Goal: Complete application form

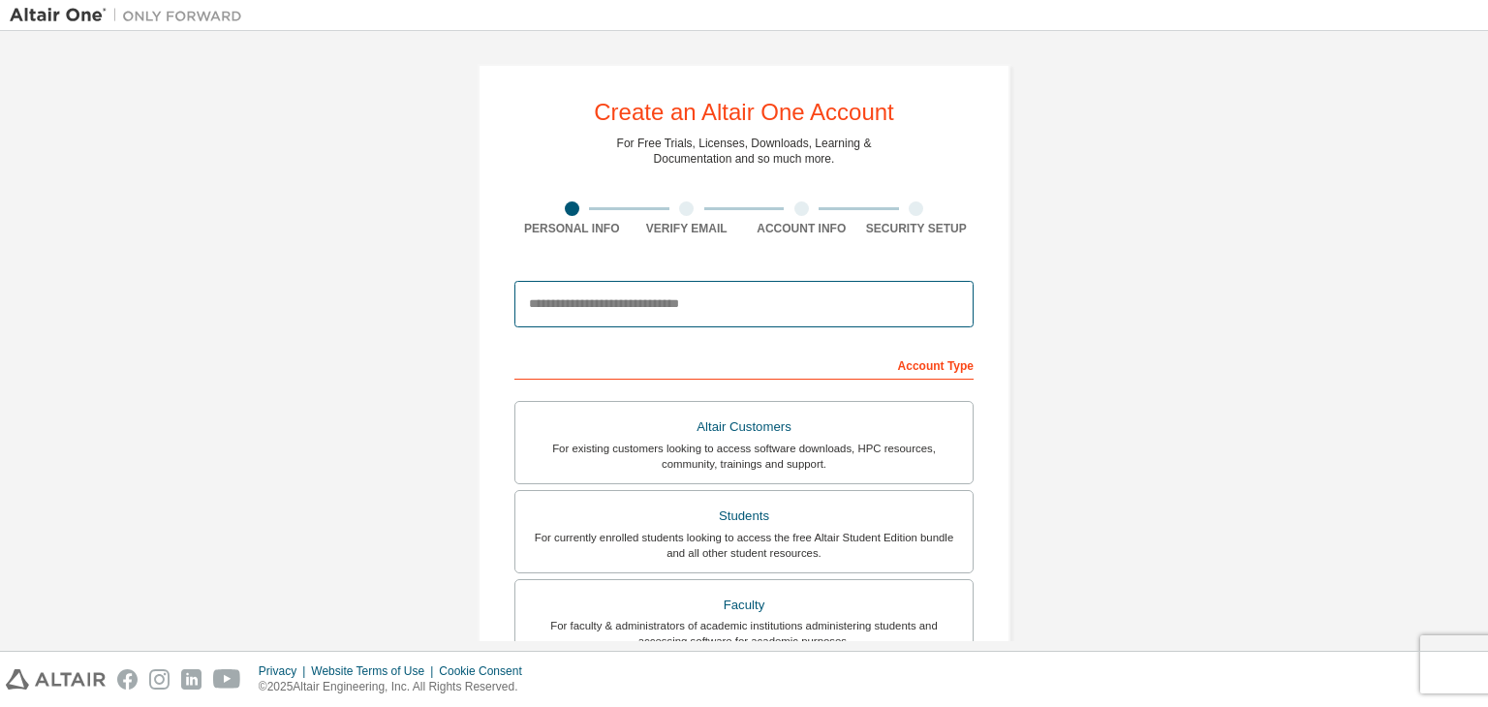
click at [665, 309] on input "email" at bounding box center [743, 304] width 459 height 46
type input "**********"
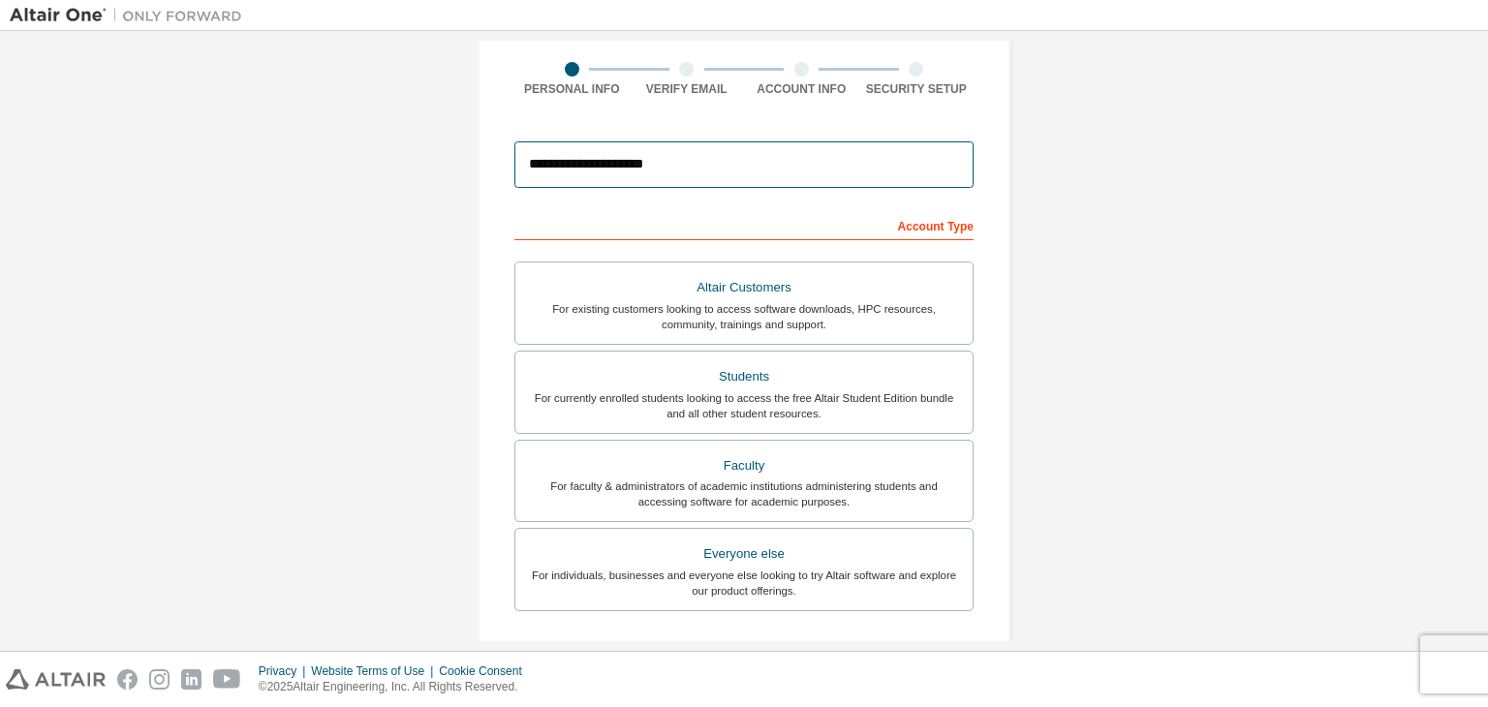
scroll to position [139, 0]
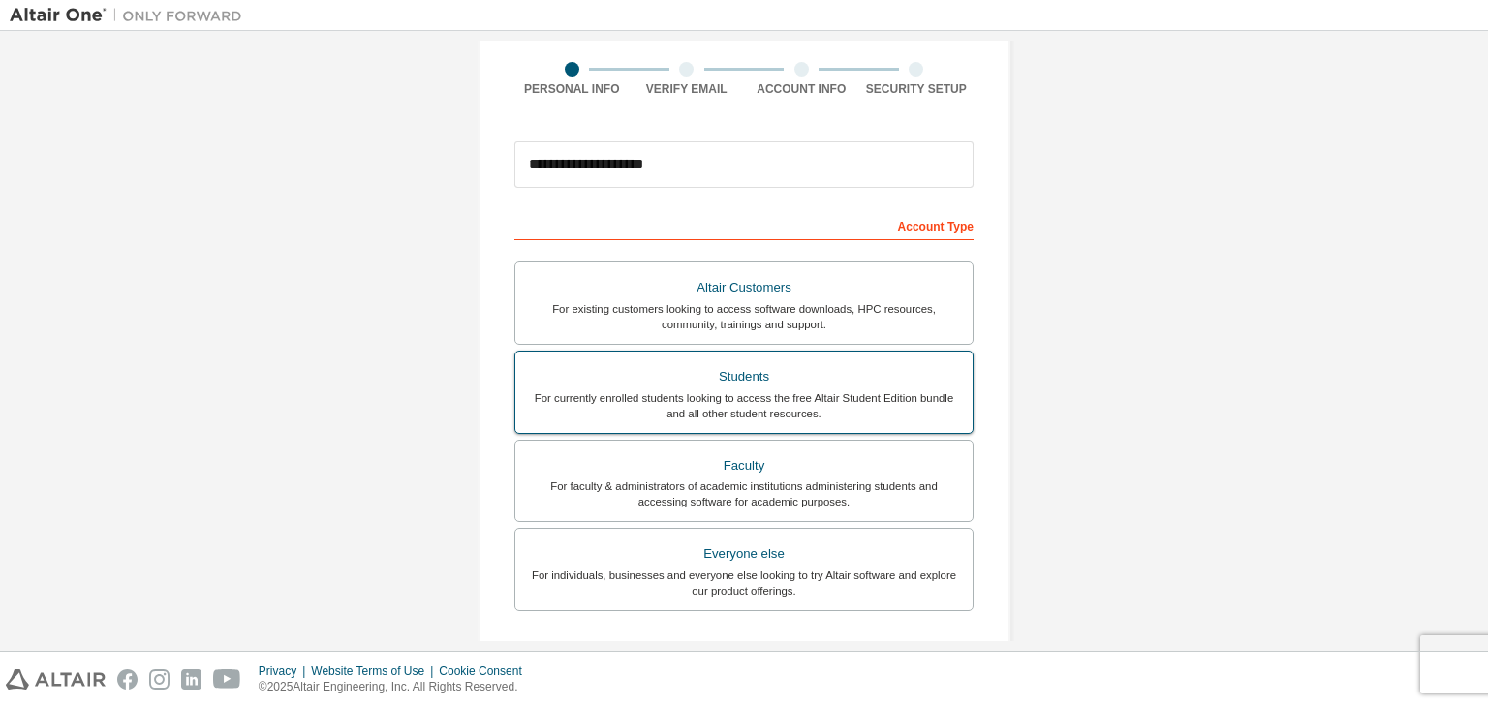
click at [900, 394] on div "For currently enrolled students looking to access the free Altair Student Editi…" at bounding box center [744, 405] width 434 height 31
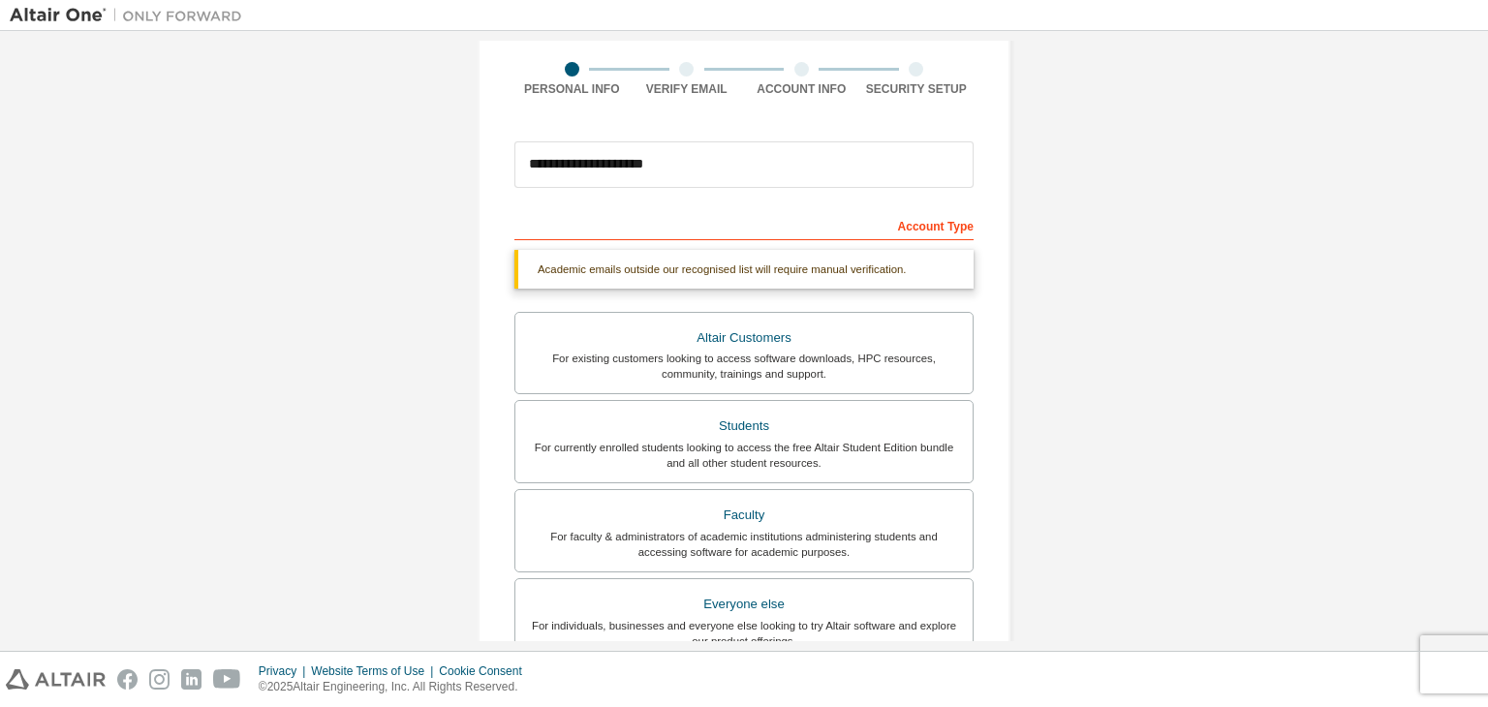
scroll to position [472, 0]
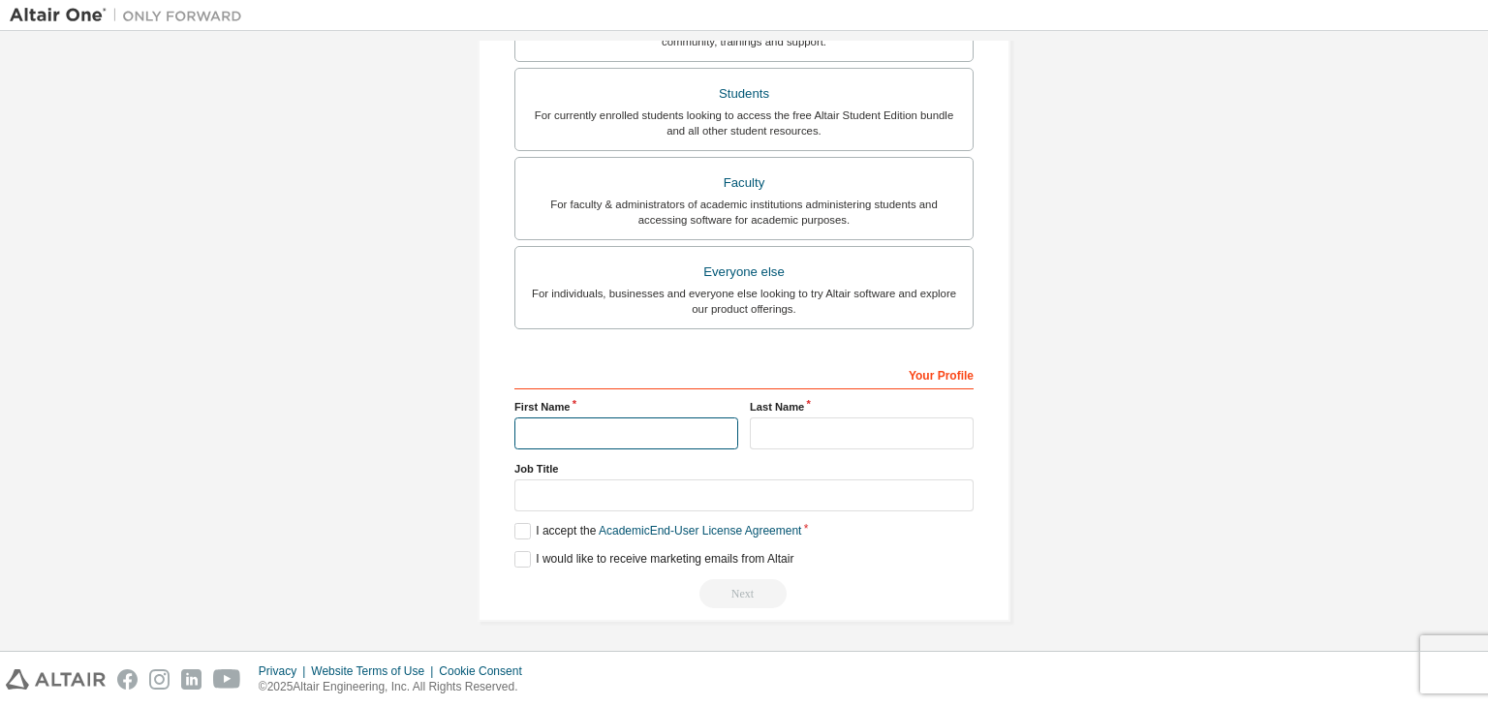
click at [660, 429] on input "text" at bounding box center [626, 434] width 224 height 32
type input "*"
type input "**"
type input "*"
click at [514, 533] on label "I accept the Academic End-User License Agreement" at bounding box center [657, 531] width 287 height 16
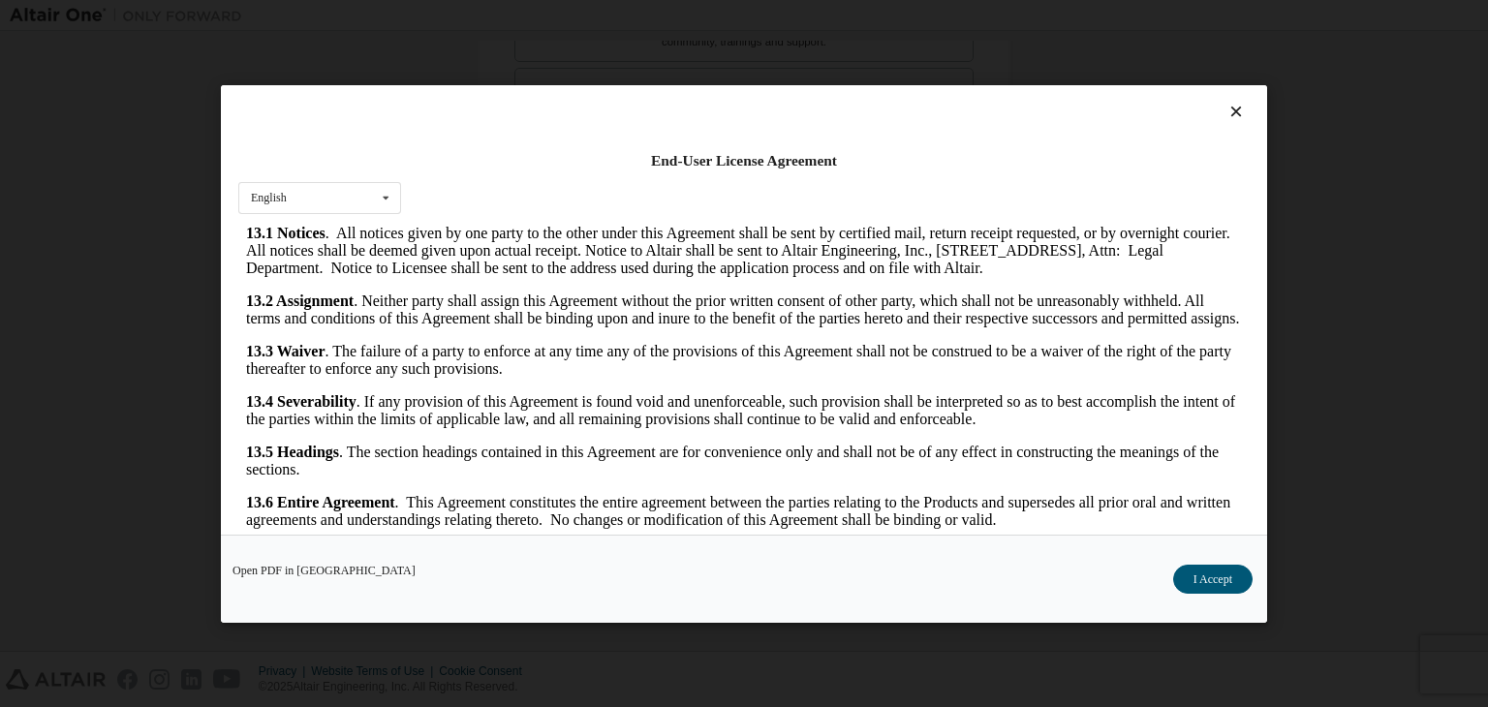
scroll to position [4381, 0]
click at [1217, 594] on div "Open PDF in New Tab I Accept" at bounding box center [744, 579] width 1046 height 88
click at [1218, 578] on button "I Accept" at bounding box center [1212, 579] width 79 height 29
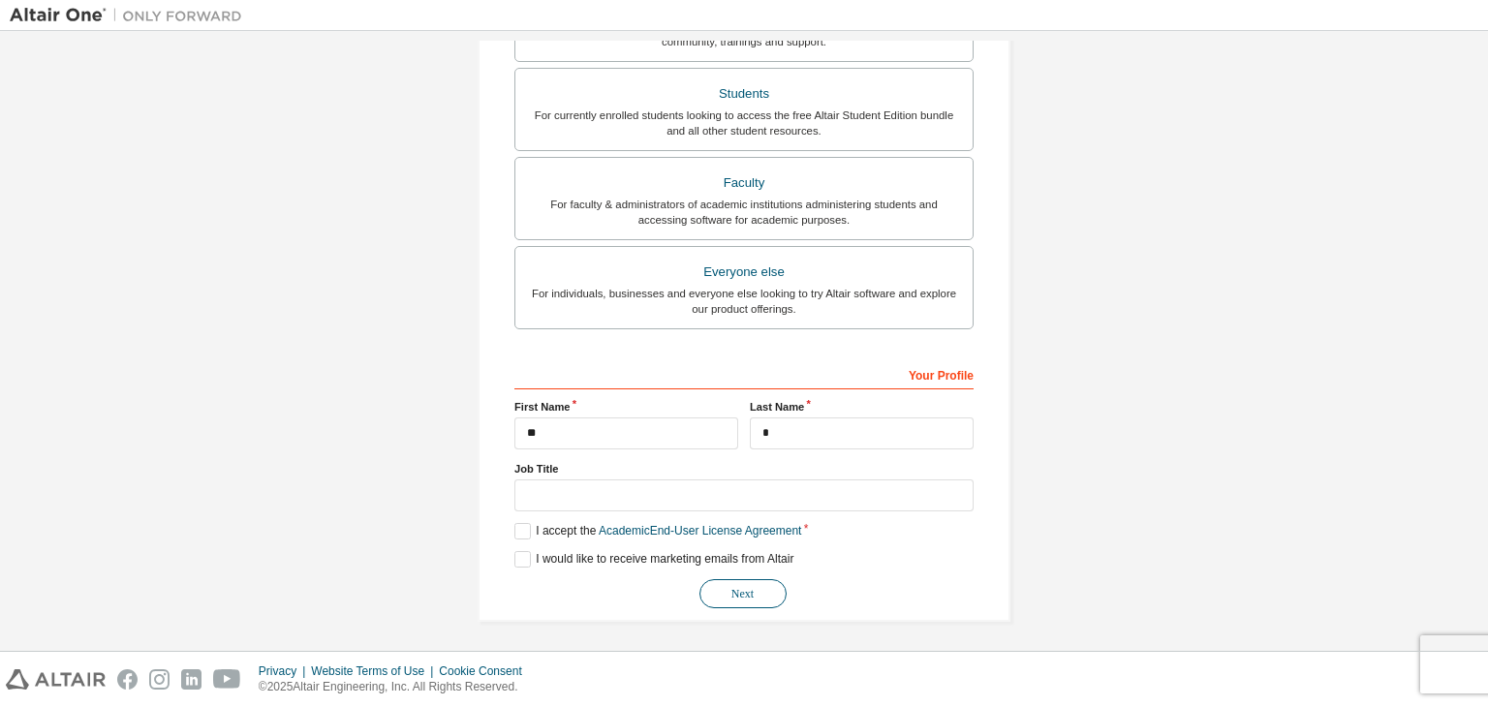
click at [728, 579] on button "Next" at bounding box center [742, 593] width 87 height 29
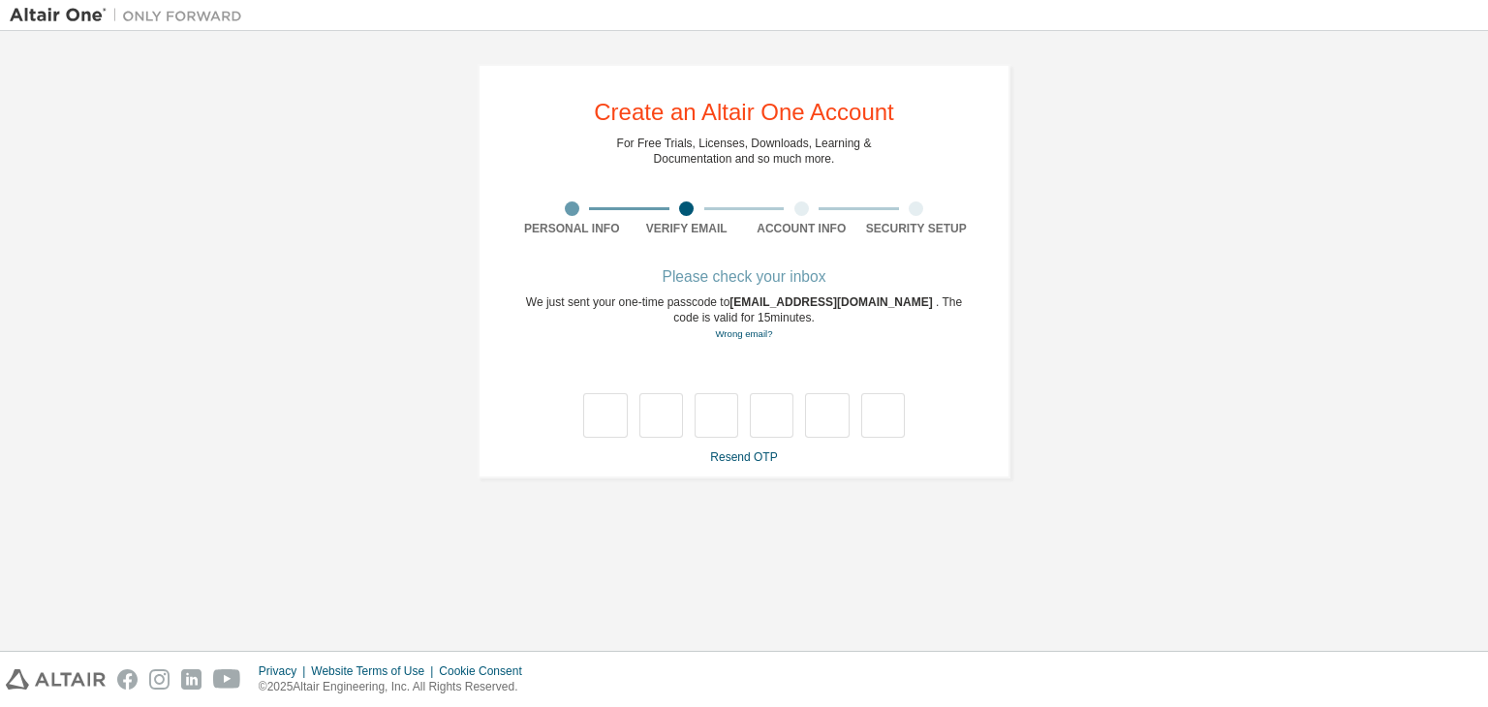
click at [22, 13] on img at bounding box center [131, 15] width 242 height 19
click at [560, 216] on div "Personal Info" at bounding box center [571, 218] width 115 height 35
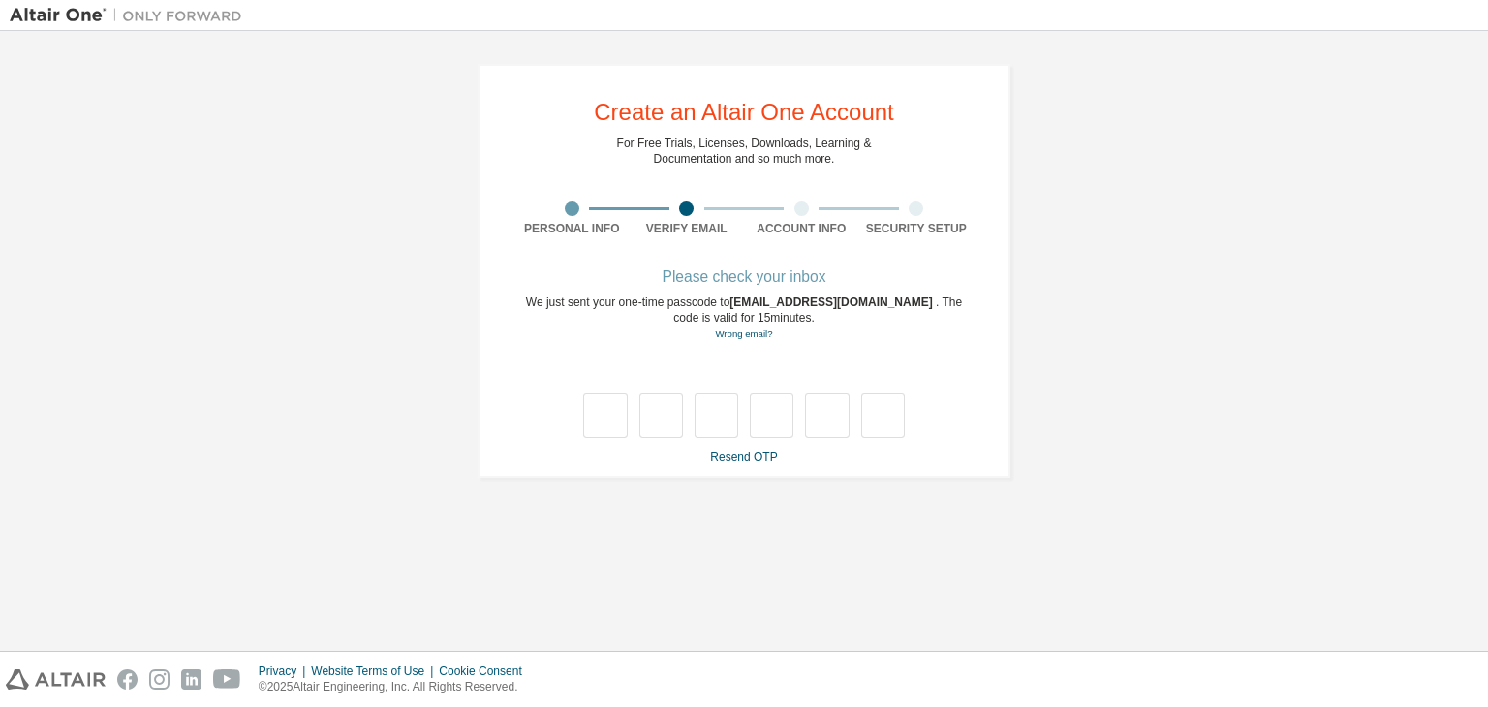
click at [560, 216] on div "Personal Info" at bounding box center [571, 218] width 115 height 35
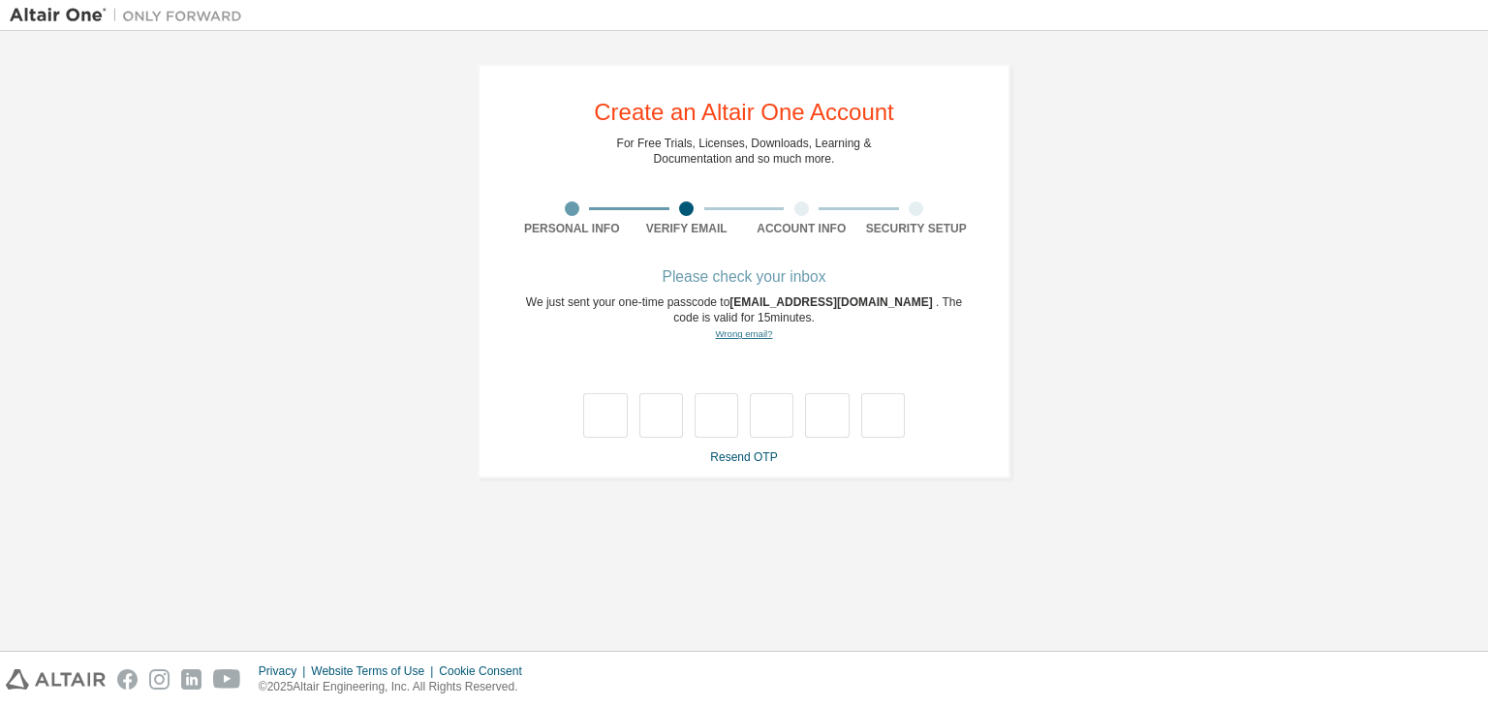
click at [748, 338] on link "Wrong email?" at bounding box center [743, 333] width 57 height 11
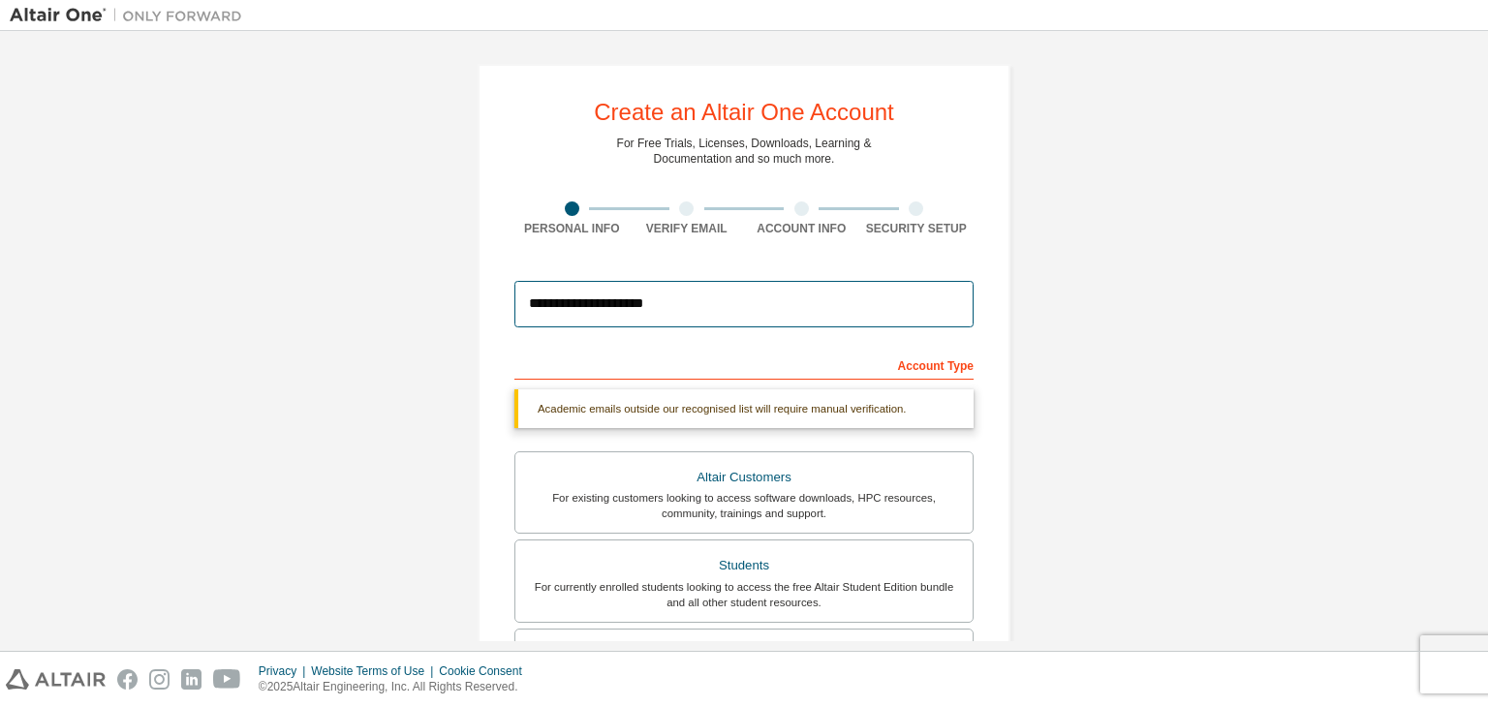
click at [635, 306] on input "**********" at bounding box center [743, 304] width 459 height 46
type input "**********"
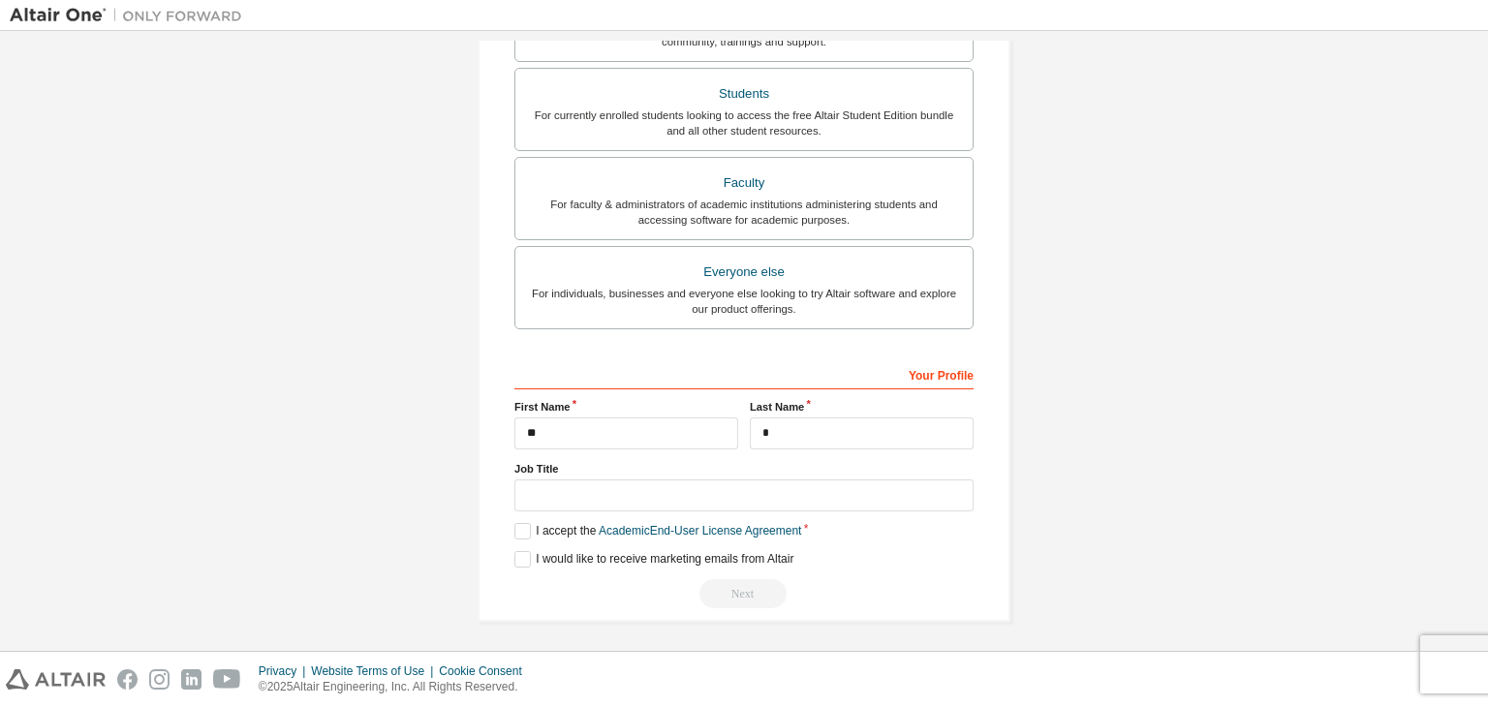
scroll to position [421, 0]
click at [748, 597] on button "Next" at bounding box center [742, 593] width 87 height 29
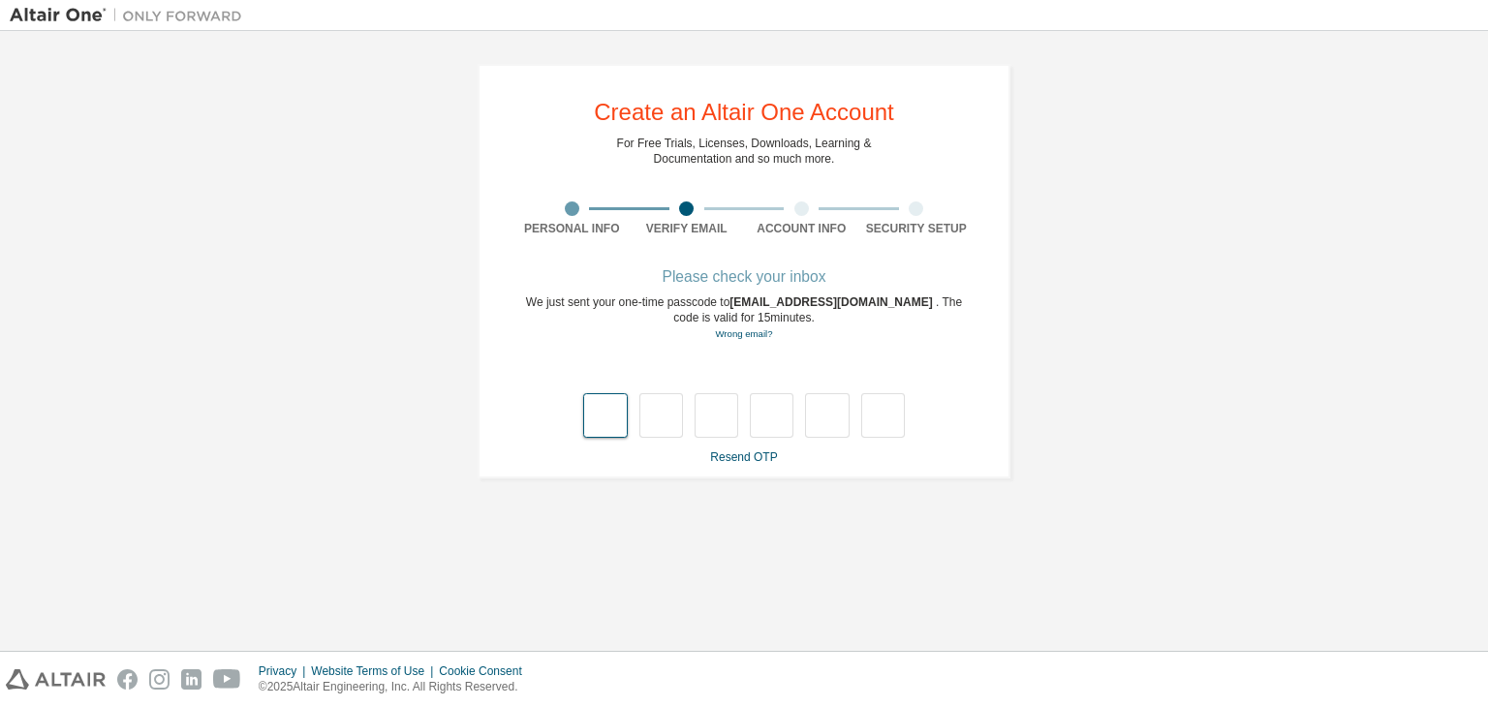
type input "*"
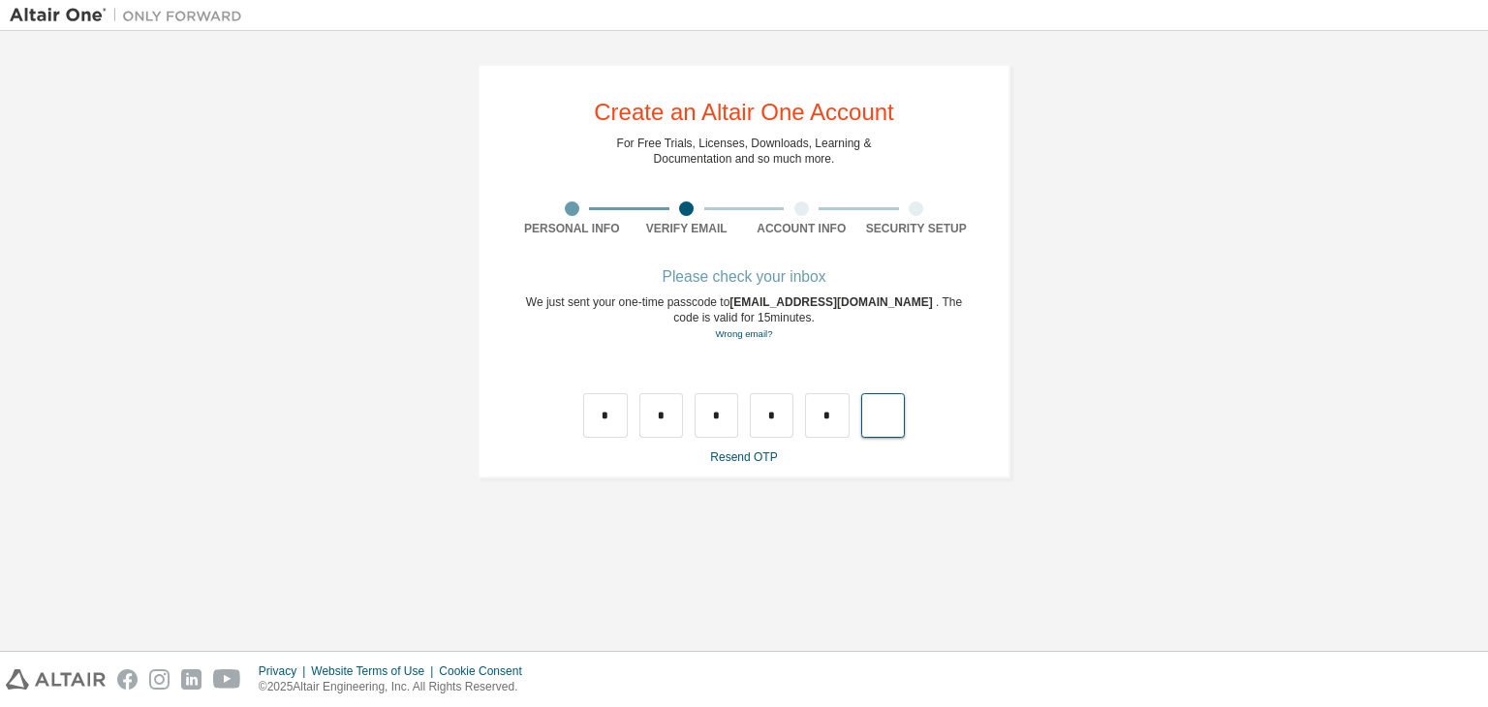
type input "*"
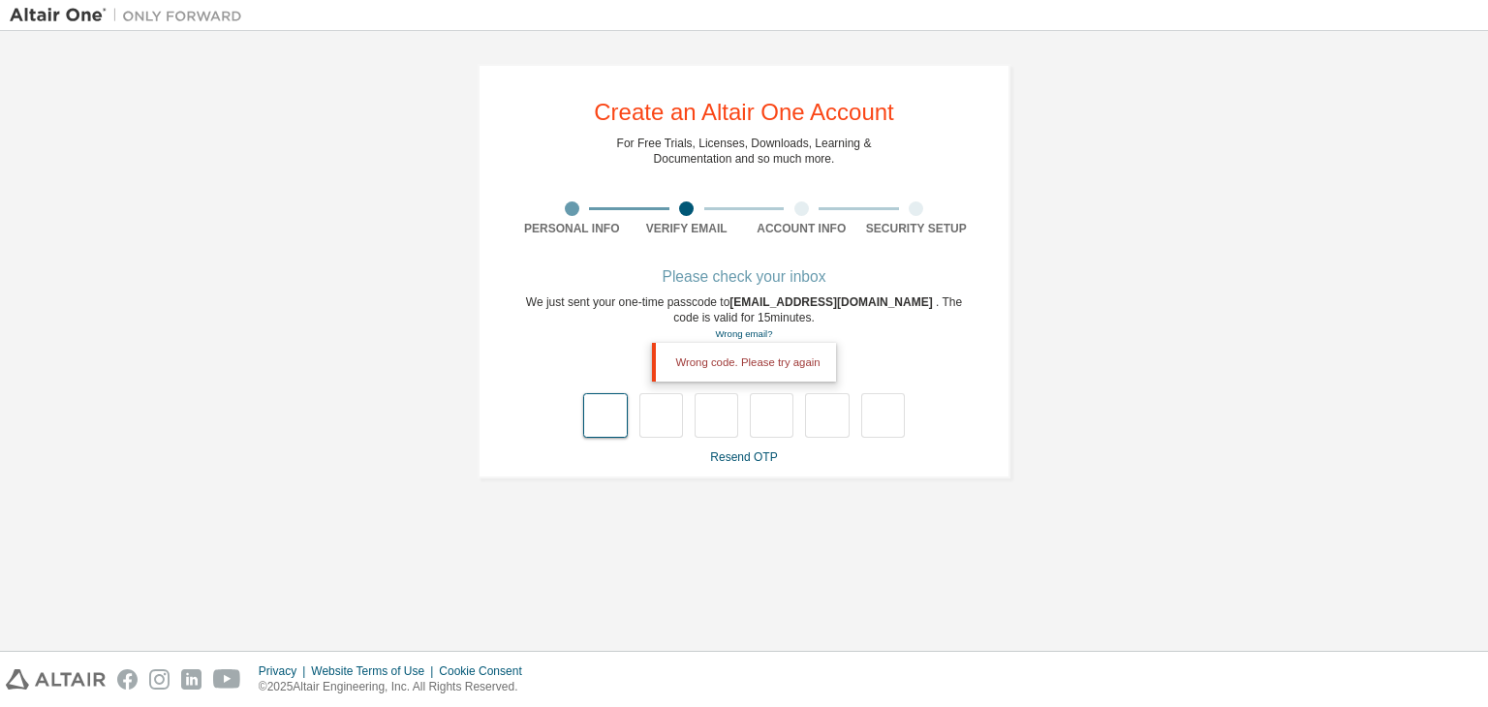
click at [616, 402] on input "text" at bounding box center [605, 415] width 44 height 45
type input "*"
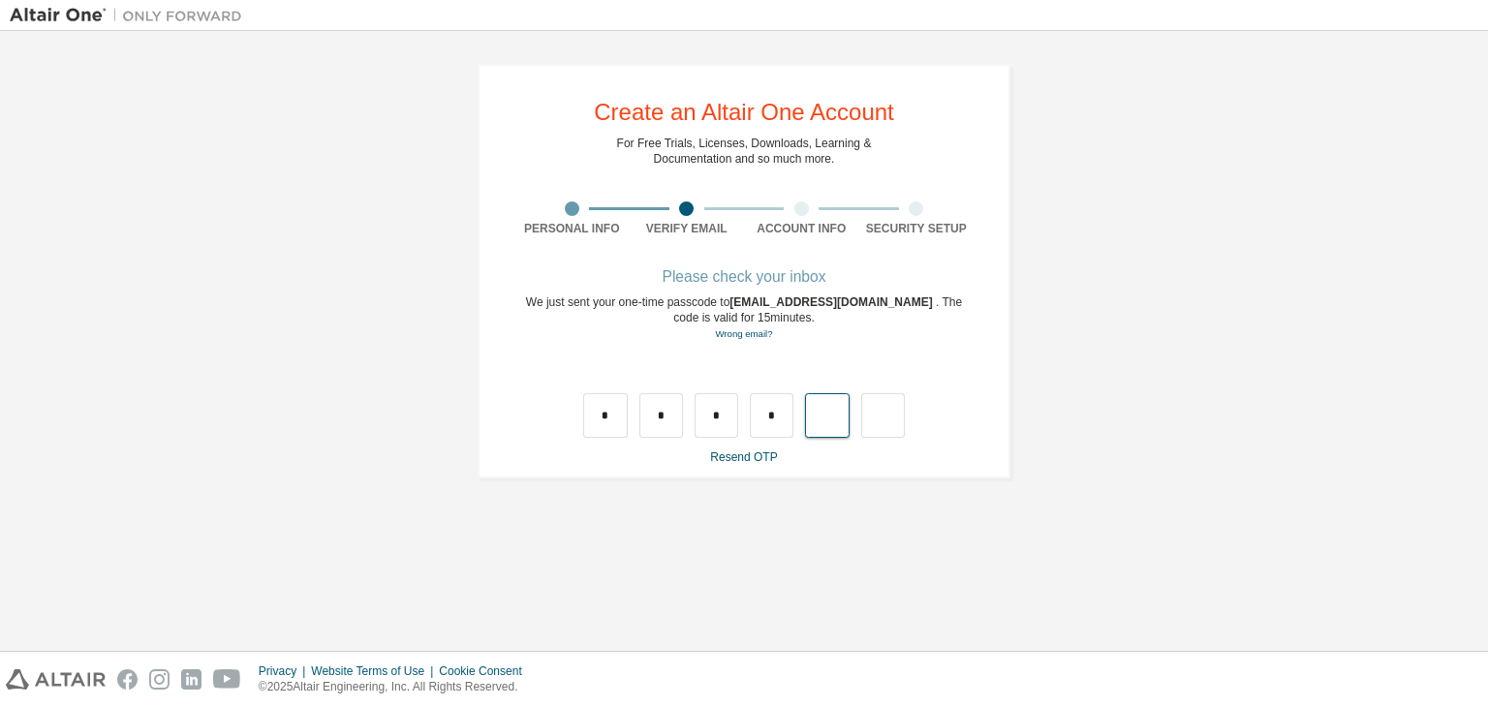
type input "*"
